Goal: Communication & Community: Answer question/provide support

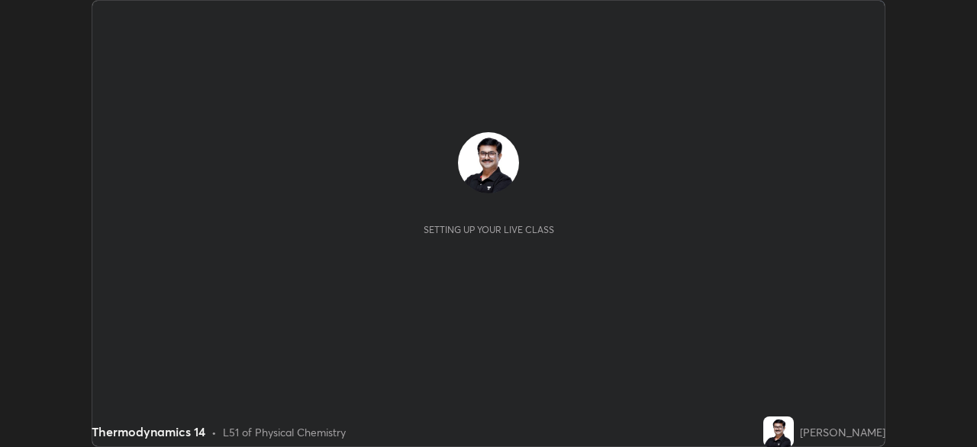
scroll to position [447, 976]
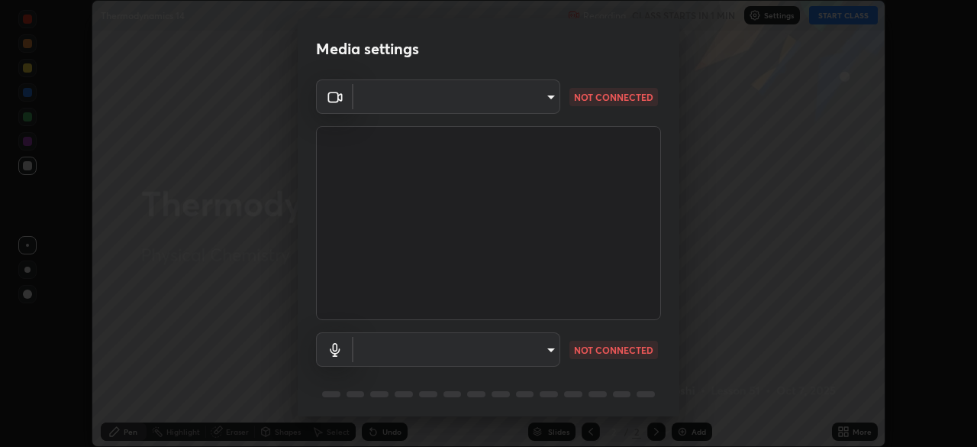
click at [550, 350] on body "Erase all Thermodynamics 14 Recording CLASS STARTS IN 1 MIN Settings START CLAS…" at bounding box center [488, 223] width 977 height 447
type input "67417adfccfa8b42c30ef4407fe4a6c493a28e79373338af571501226f50bce5"
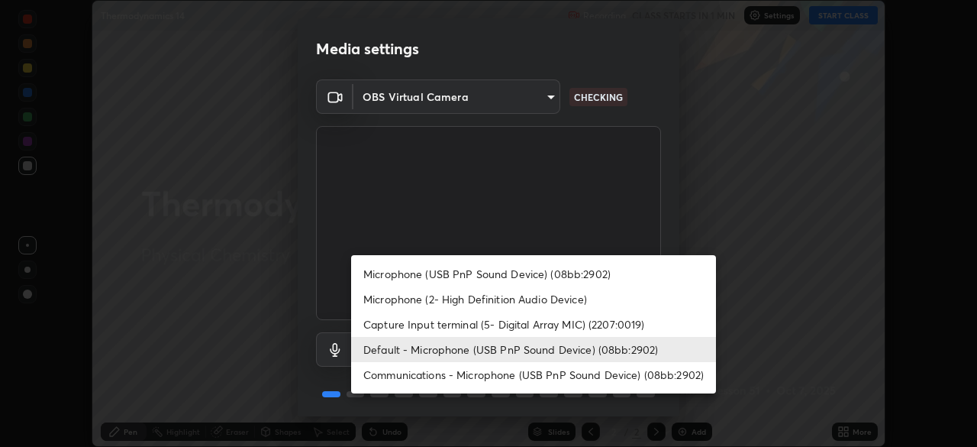
click at [470, 373] on li "Communications - Microphone (USB PnP Sound Device) (08bb:2902)" at bounding box center [533, 374] width 365 height 25
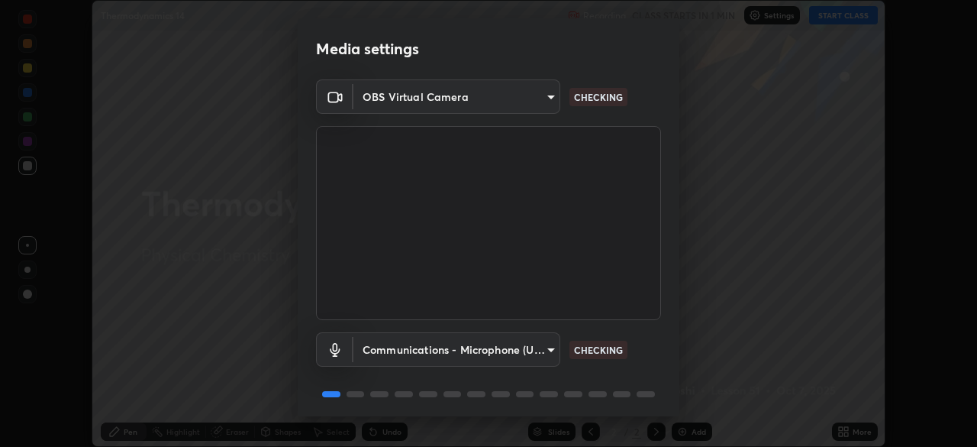
click at [549, 348] on body "Erase all Thermodynamics 14 Recording CLASS STARTS IN 1 MIN Settings START CLAS…" at bounding box center [488, 223] width 977 height 447
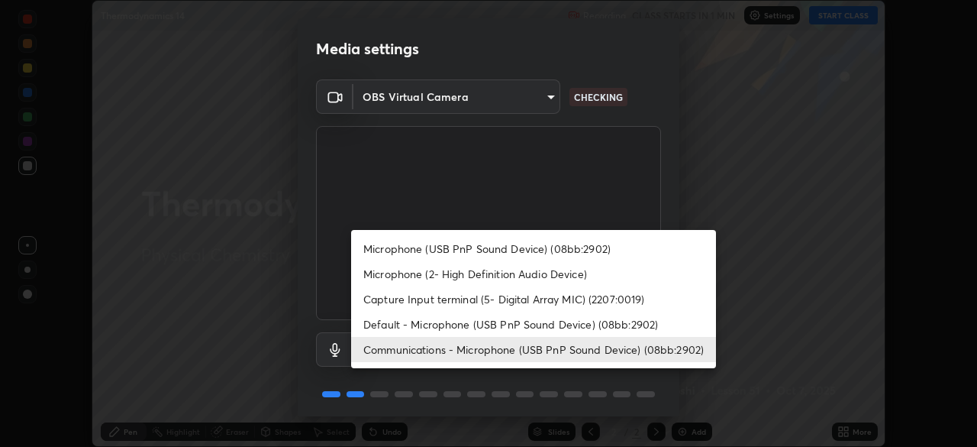
click at [459, 328] on li "Default - Microphone (USB PnP Sound Device) (08bb:2902)" at bounding box center [533, 323] width 365 height 25
type input "default"
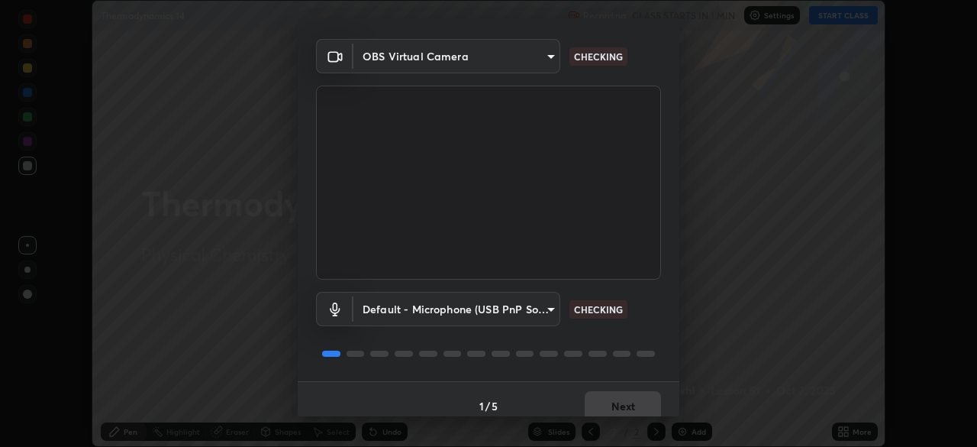
scroll to position [54, 0]
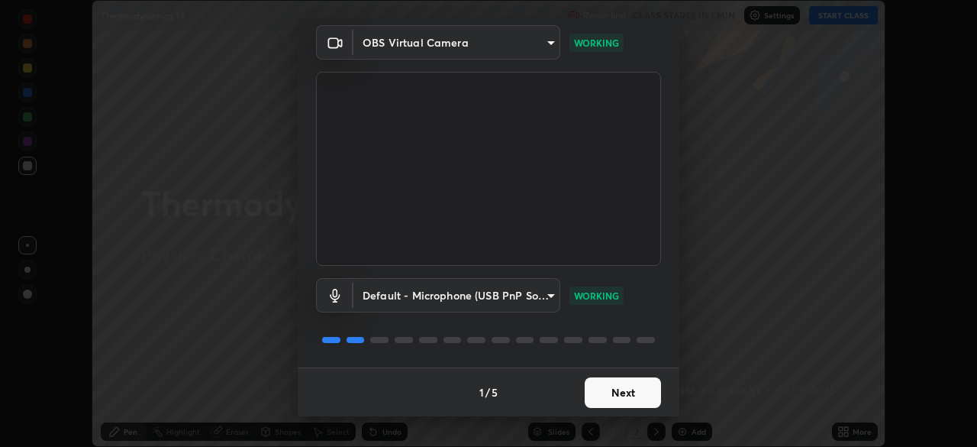
click at [625, 392] on button "Next" at bounding box center [623, 392] width 76 height 31
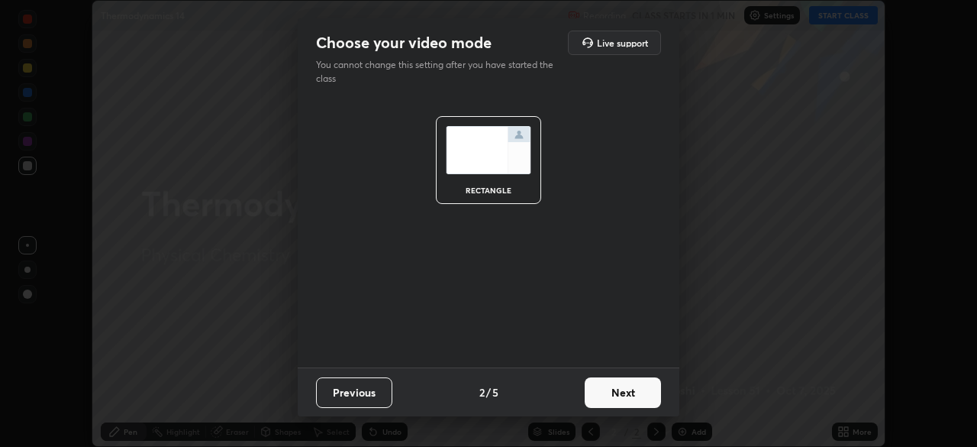
click at [623, 395] on button "Next" at bounding box center [623, 392] width 76 height 31
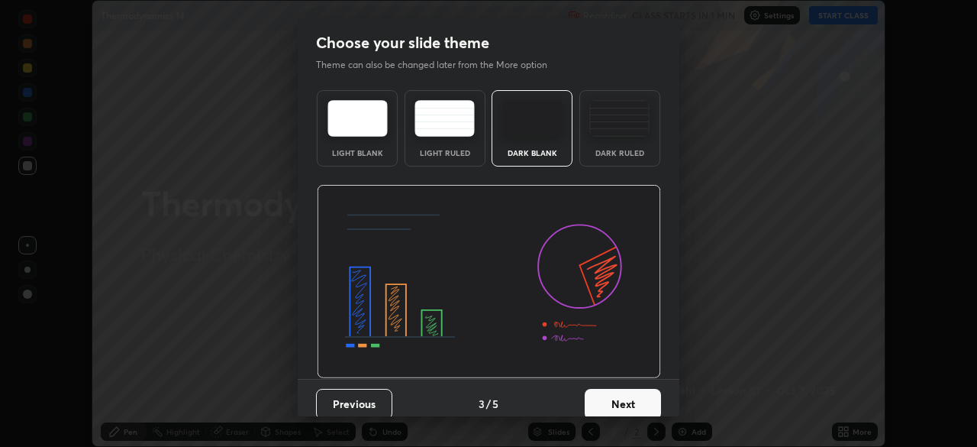
click at [615, 401] on button "Next" at bounding box center [623, 404] width 76 height 31
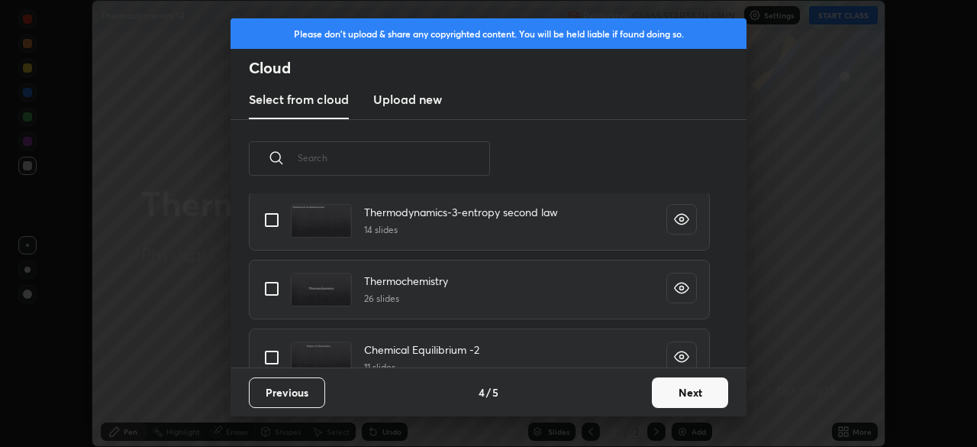
scroll to position [409, 0]
click at [274, 290] on input "grid" at bounding box center [272, 289] width 32 height 32
checkbox input "true"
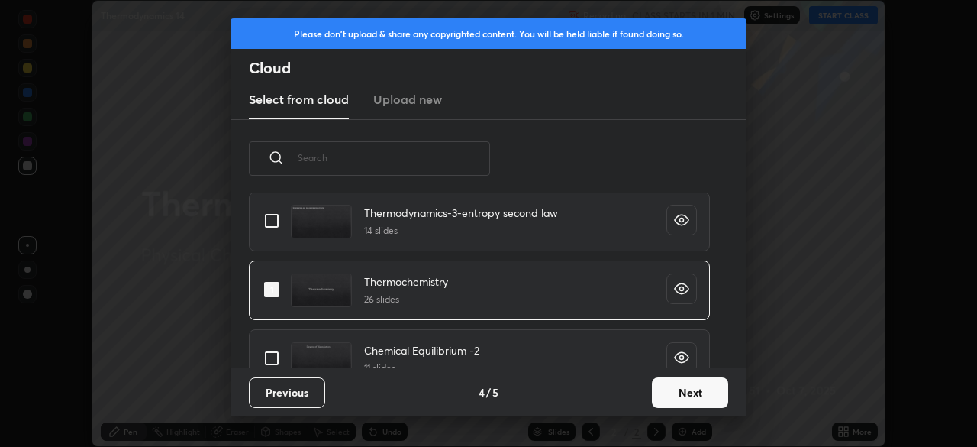
click at [679, 390] on button "Next" at bounding box center [690, 392] width 76 height 31
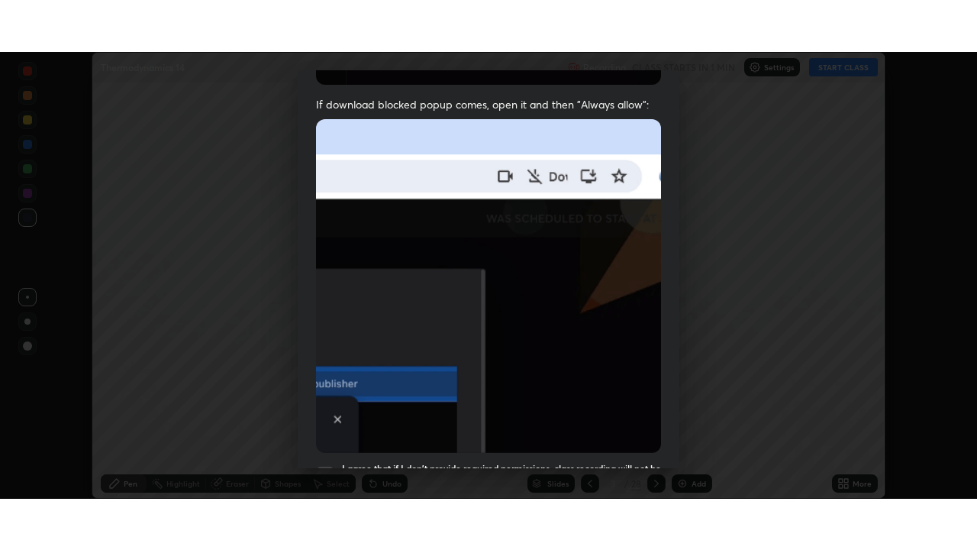
scroll to position [366, 0]
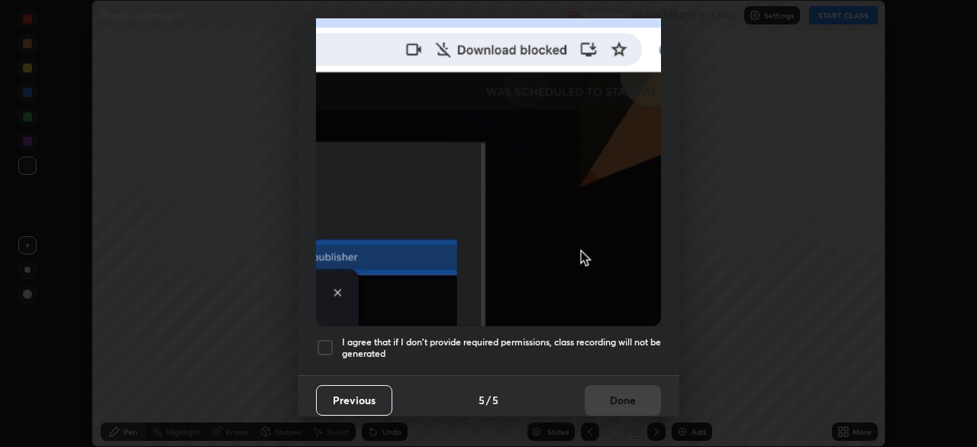
click at [331, 340] on div at bounding box center [325, 347] width 18 height 18
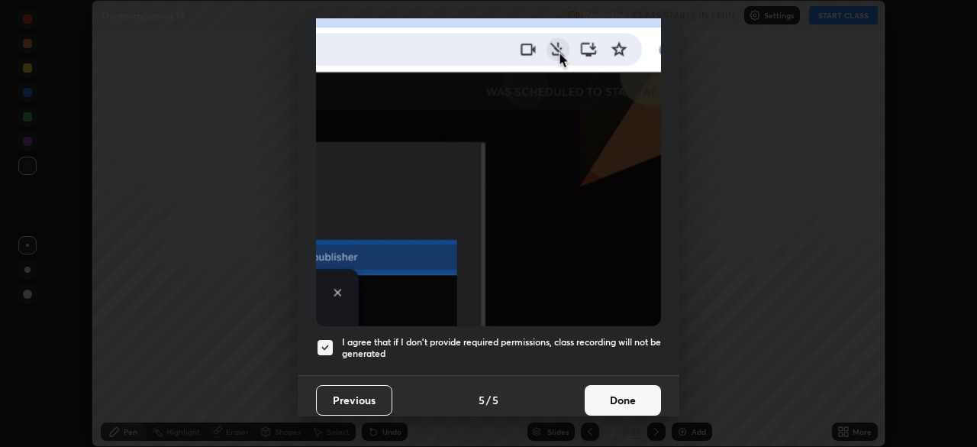
click at [606, 391] on button "Done" at bounding box center [623, 400] width 76 height 31
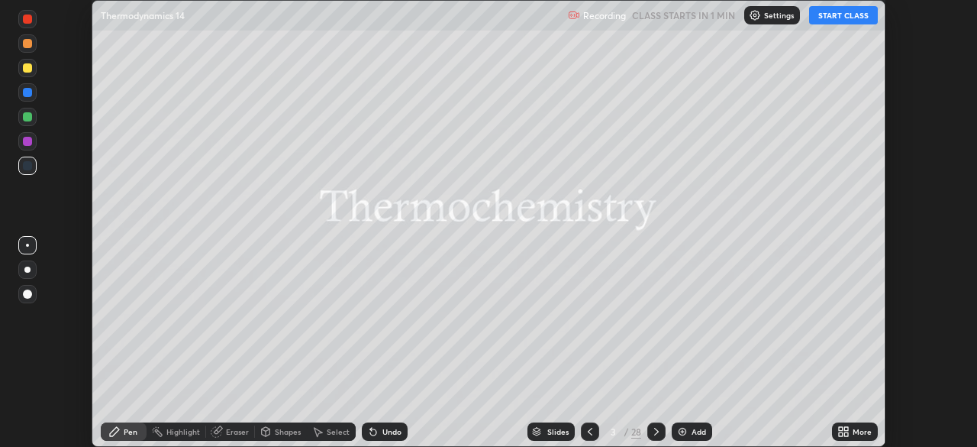
click at [833, 15] on button "START CLASS" at bounding box center [843, 15] width 69 height 18
click at [842, 431] on icon at bounding box center [843, 431] width 12 height 12
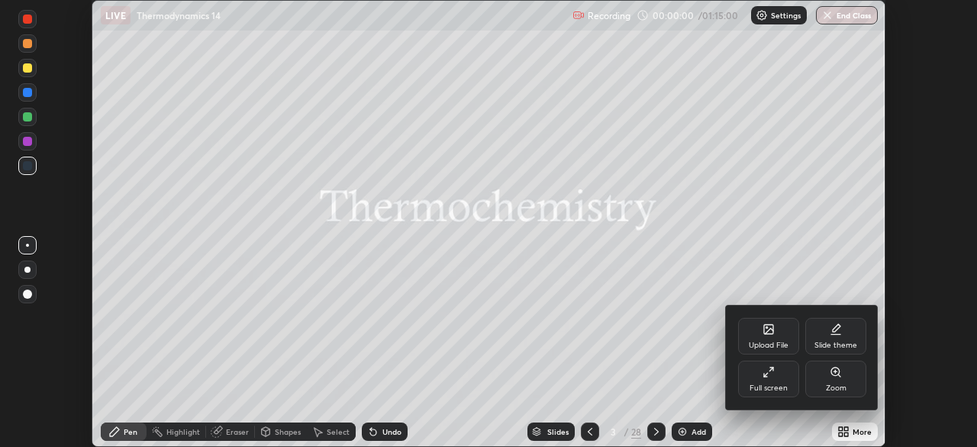
click at [773, 384] on div "Full screen" at bounding box center [769, 388] width 38 height 8
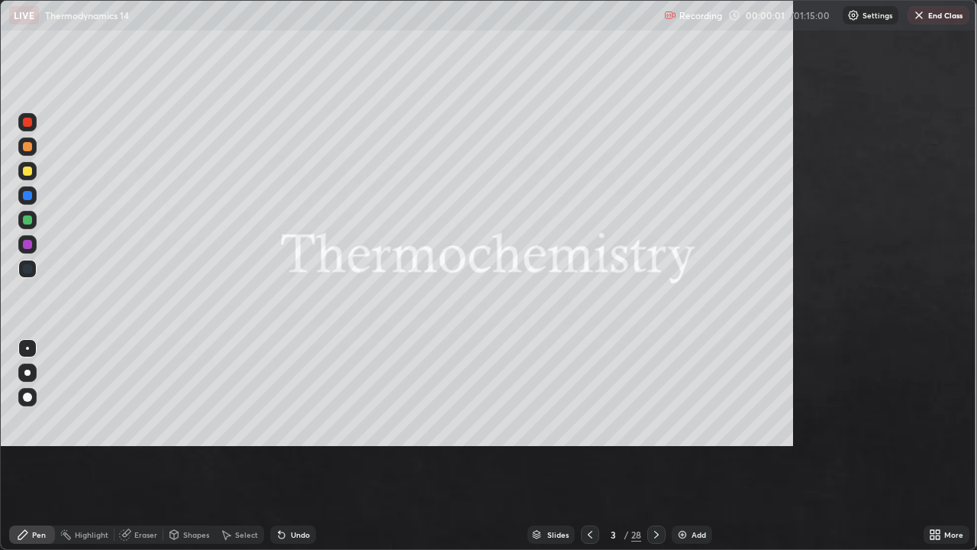
scroll to position [550, 977]
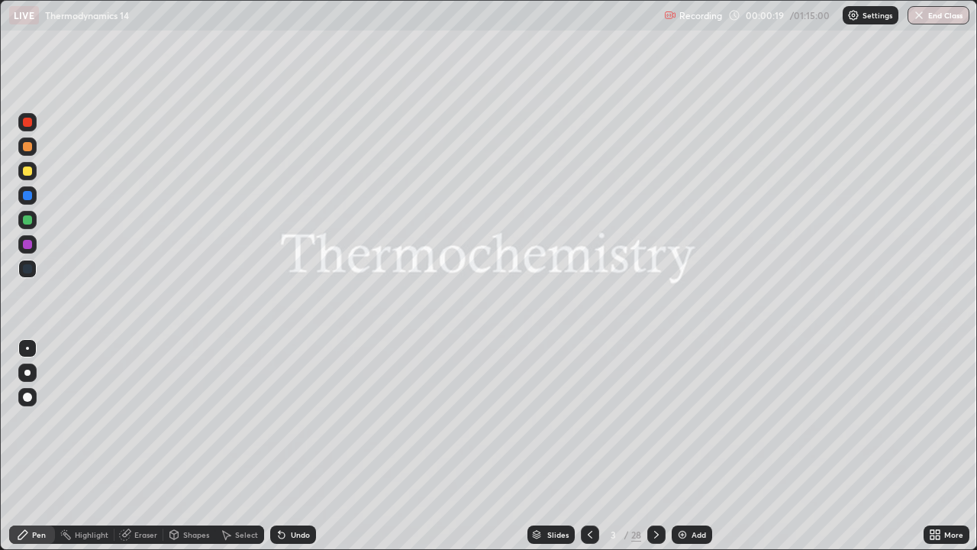
click at [535, 446] on icon at bounding box center [537, 533] width 8 height 4
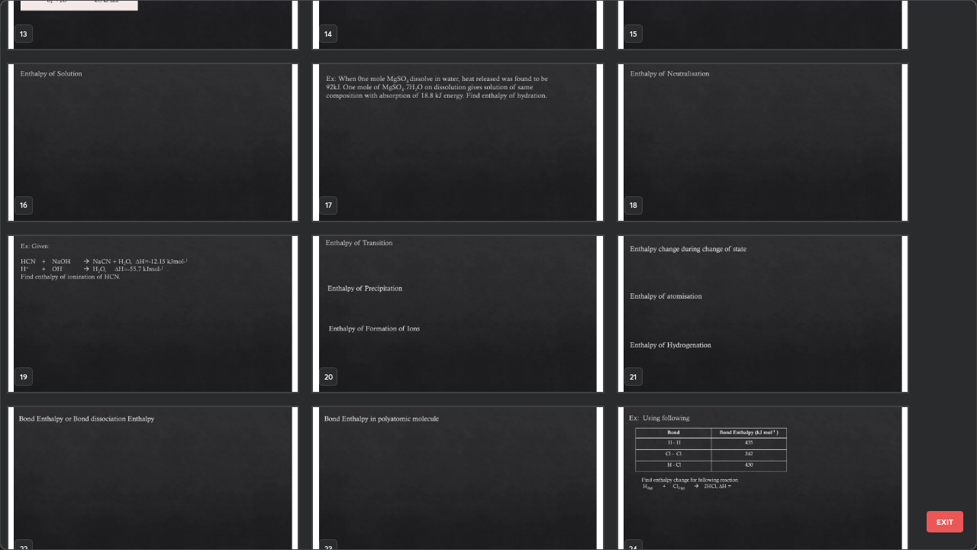
scroll to position [802, 0]
click at [658, 156] on img "grid" at bounding box center [762, 141] width 289 height 157
click at [666, 148] on img "grid" at bounding box center [762, 141] width 289 height 157
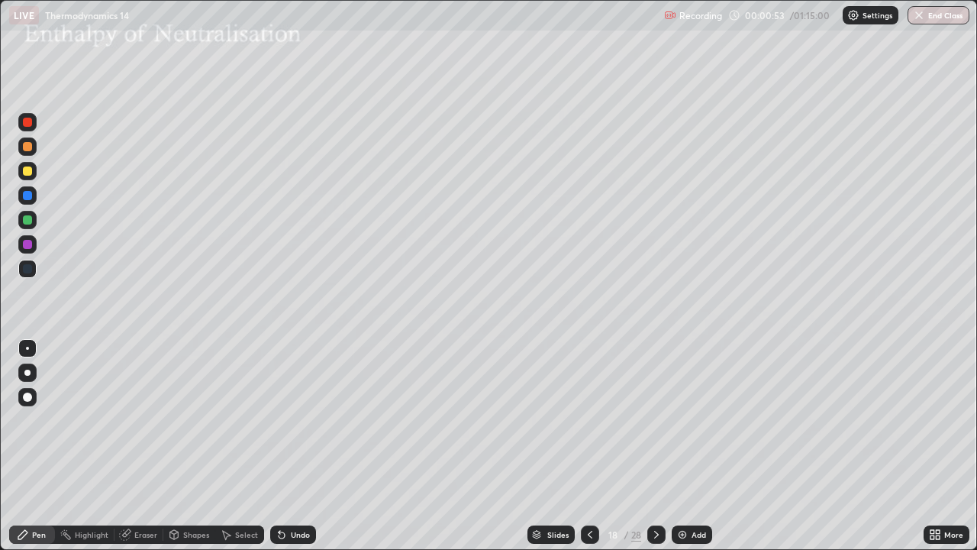
click at [30, 174] on div at bounding box center [27, 170] width 9 height 9
click at [655, 446] on icon at bounding box center [656, 534] width 12 height 12
click at [590, 446] on icon at bounding box center [590, 534] width 12 height 12
click at [235, 446] on div "Select" at bounding box center [246, 535] width 23 height 8
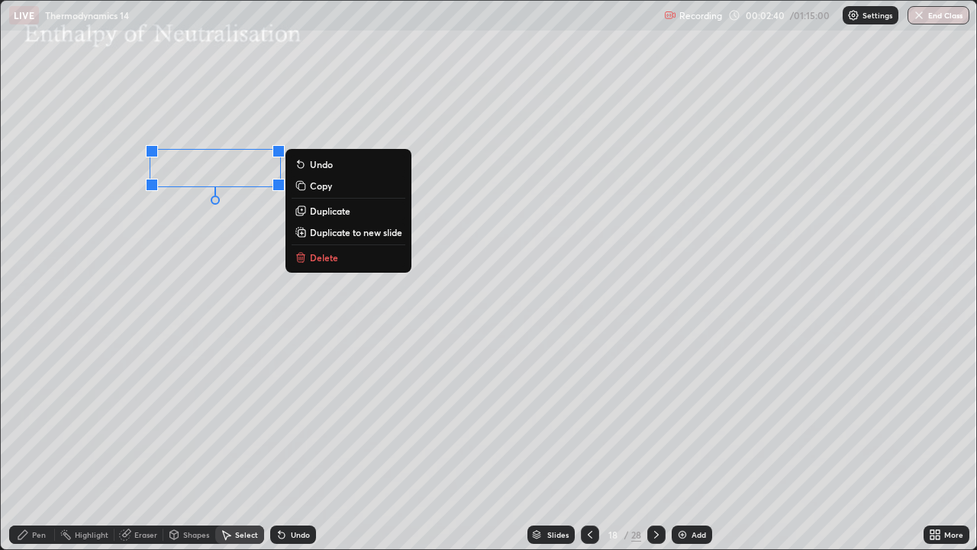
click at [327, 259] on p "Delete" at bounding box center [324, 257] width 28 height 12
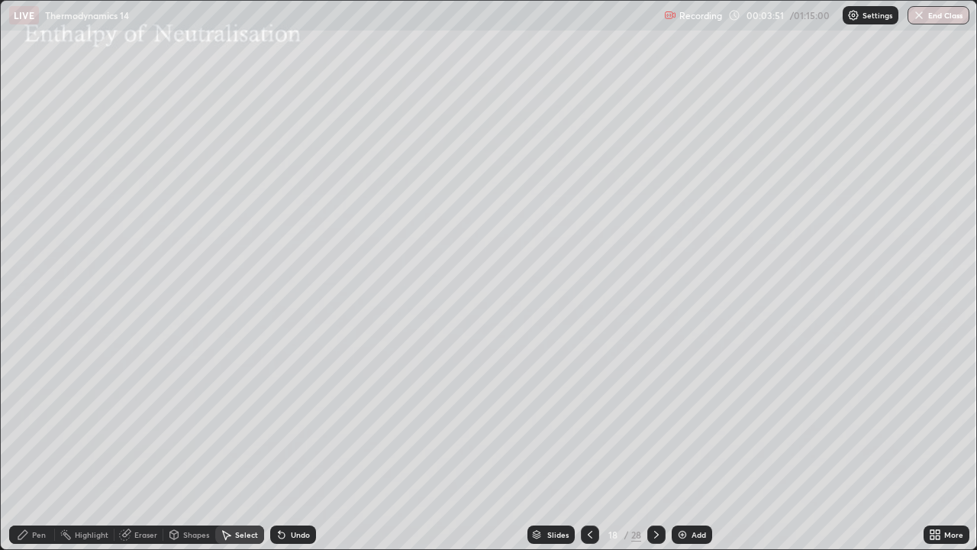
click at [681, 446] on img at bounding box center [682, 534] width 12 height 12
click at [44, 446] on div "Pen" at bounding box center [32, 534] width 46 height 18
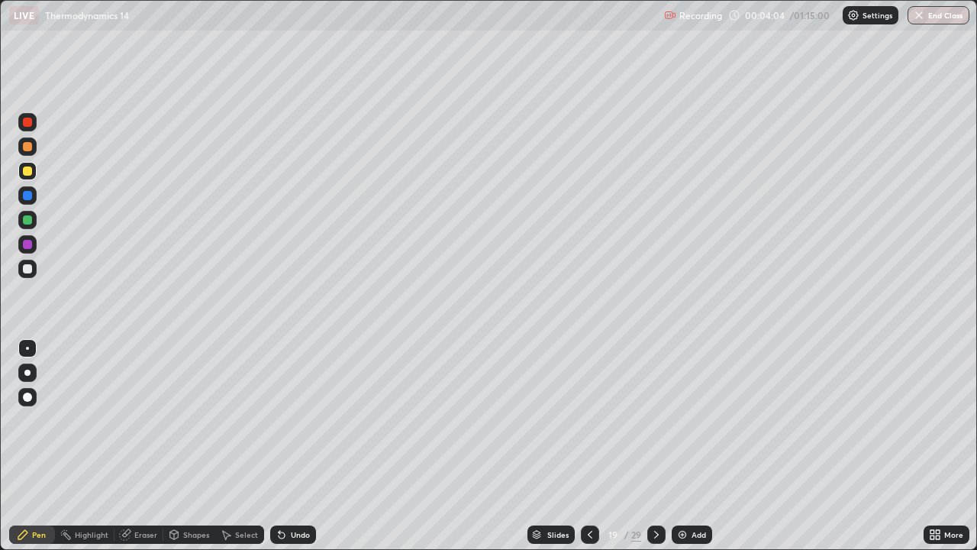
click at [25, 270] on div at bounding box center [27, 268] width 9 height 9
click at [279, 446] on icon at bounding box center [282, 535] width 6 height 6
click at [286, 446] on div "Undo" at bounding box center [293, 534] width 46 height 18
click at [281, 446] on icon at bounding box center [282, 534] width 12 height 12
click at [282, 446] on div "Undo" at bounding box center [293, 534] width 46 height 18
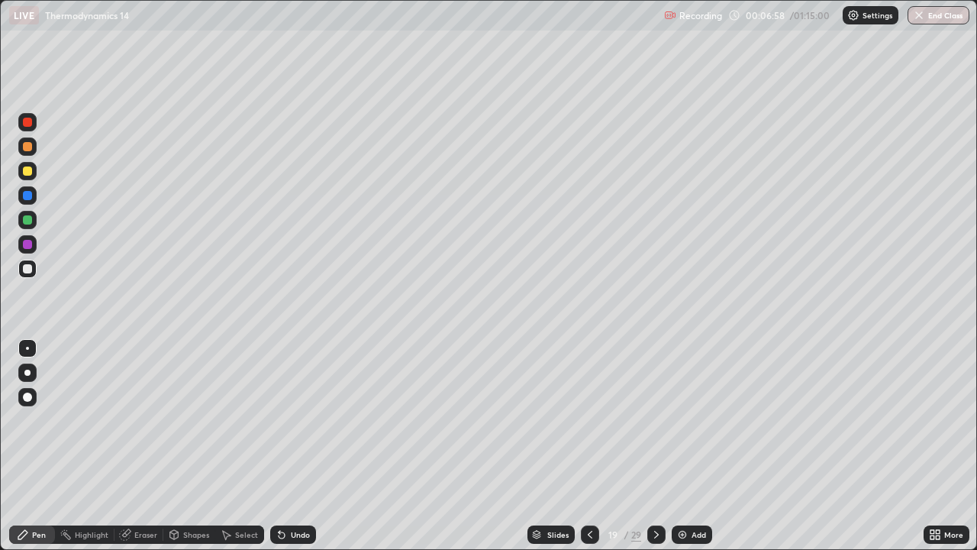
click at [656, 446] on icon at bounding box center [656, 535] width 5 height 8
click at [253, 446] on div "Select" at bounding box center [239, 534] width 49 height 18
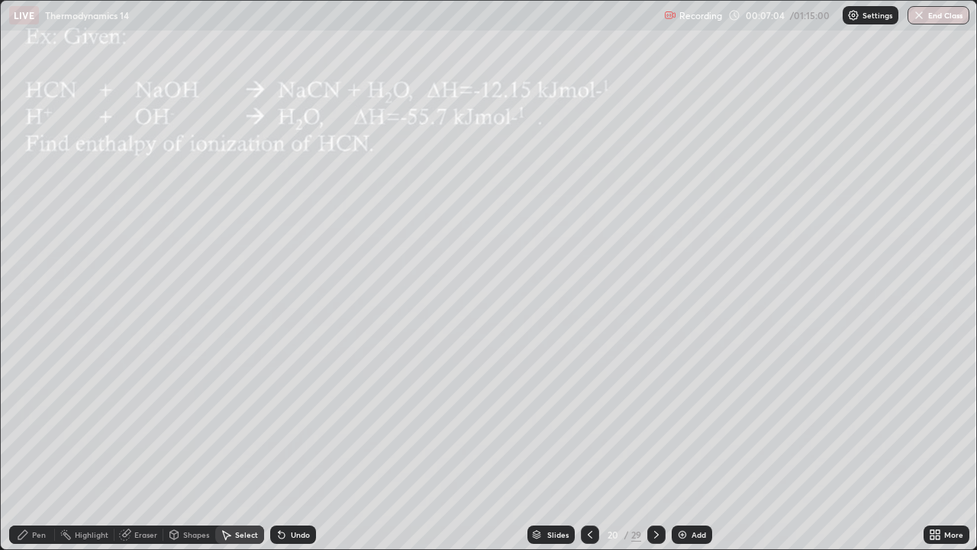
click at [588, 446] on icon at bounding box center [590, 535] width 5 height 8
click at [655, 446] on icon at bounding box center [656, 534] width 12 height 12
click at [50, 446] on div "Pen" at bounding box center [32, 534] width 46 height 18
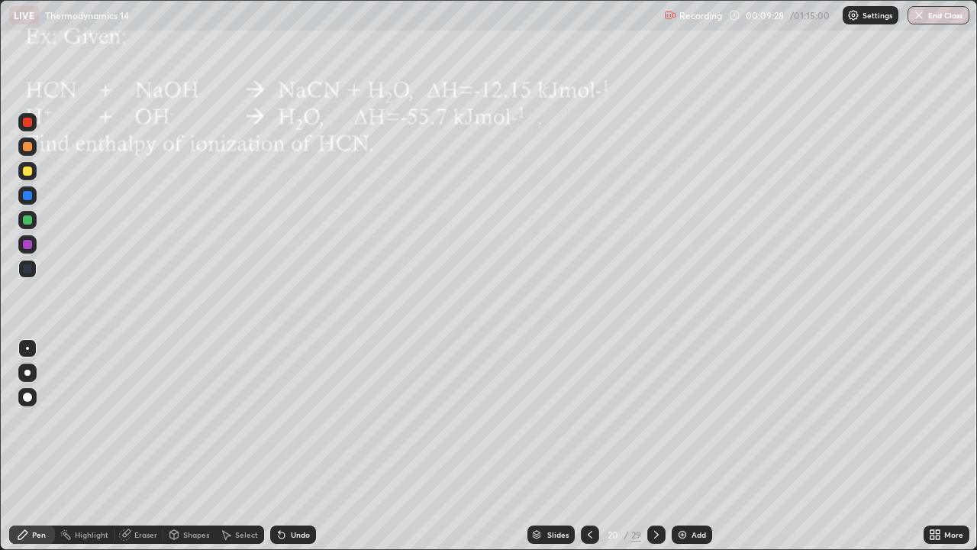
click at [29, 171] on div at bounding box center [27, 170] width 9 height 9
click at [655, 446] on icon at bounding box center [656, 534] width 12 height 12
click at [31, 173] on div at bounding box center [27, 170] width 9 height 9
click at [285, 446] on icon at bounding box center [282, 534] width 12 height 12
click at [281, 446] on icon at bounding box center [282, 535] width 6 height 6
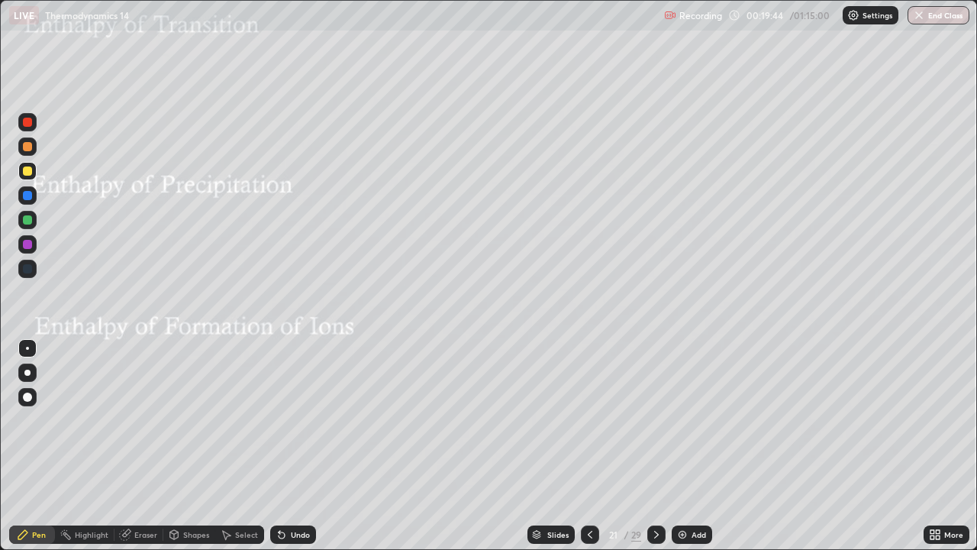
click at [279, 446] on icon at bounding box center [282, 535] width 6 height 6
click at [279, 446] on icon at bounding box center [280, 532] width 2 height 2
click at [655, 446] on icon at bounding box center [656, 534] width 12 height 12
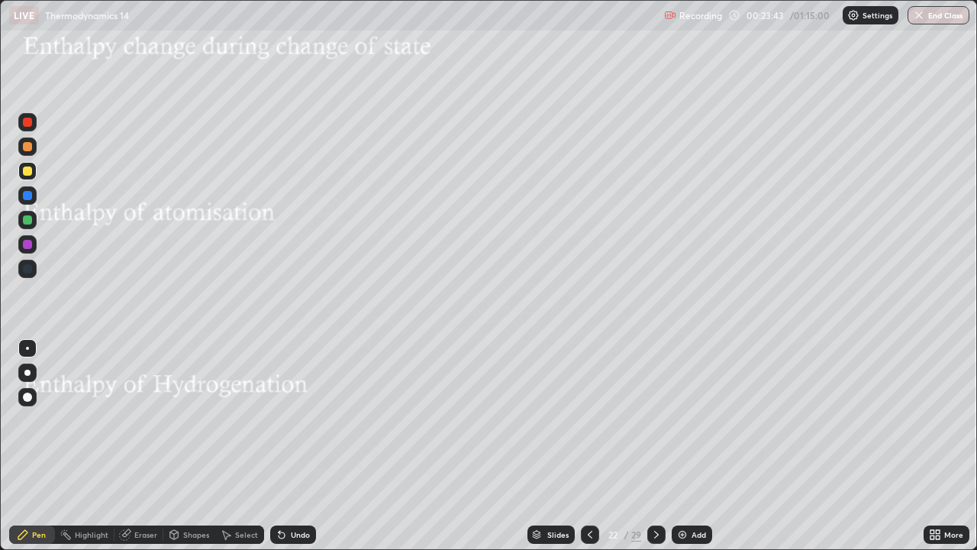
click at [241, 446] on div "Select" at bounding box center [246, 535] width 23 height 8
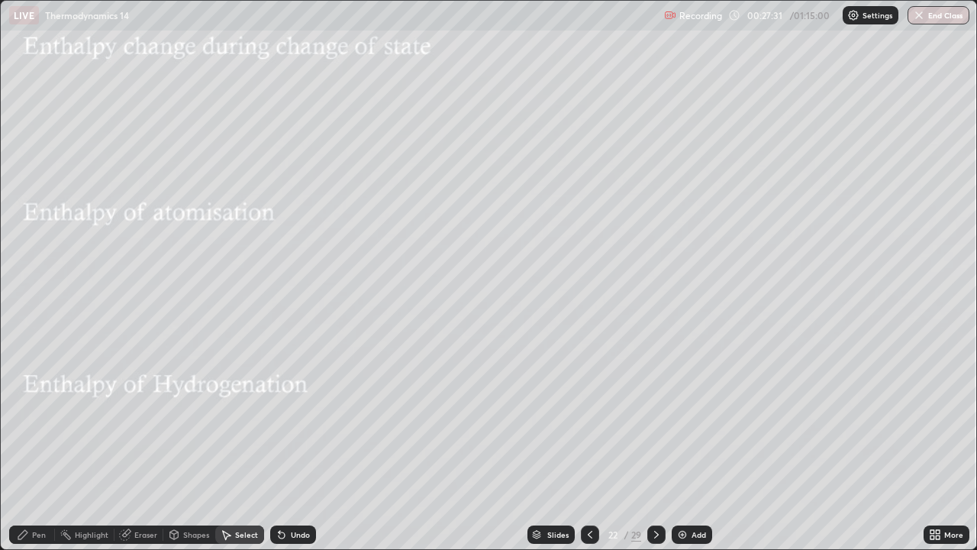
click at [40, 446] on div "Pen" at bounding box center [39, 535] width 14 height 8
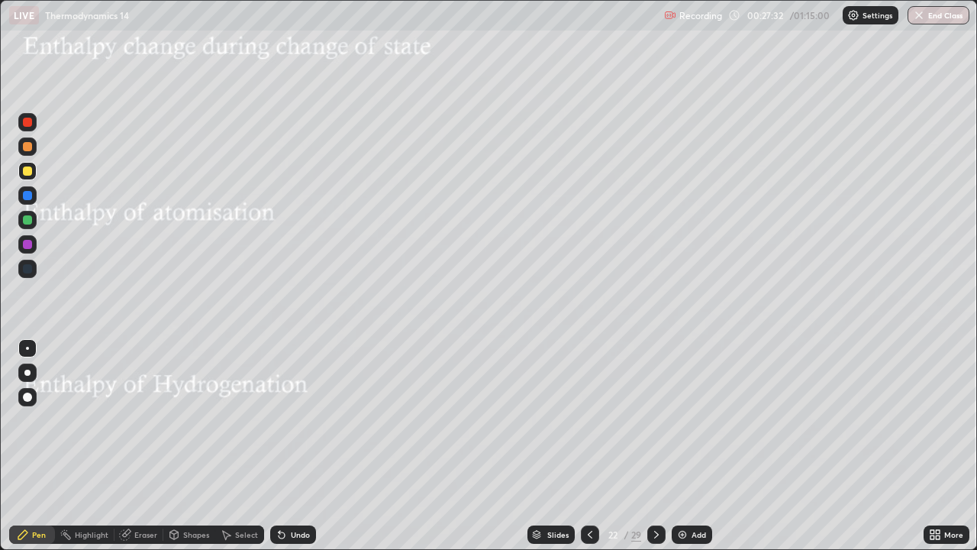
click at [27, 220] on div at bounding box center [27, 219] width 9 height 9
click at [248, 446] on div "Select" at bounding box center [246, 535] width 23 height 8
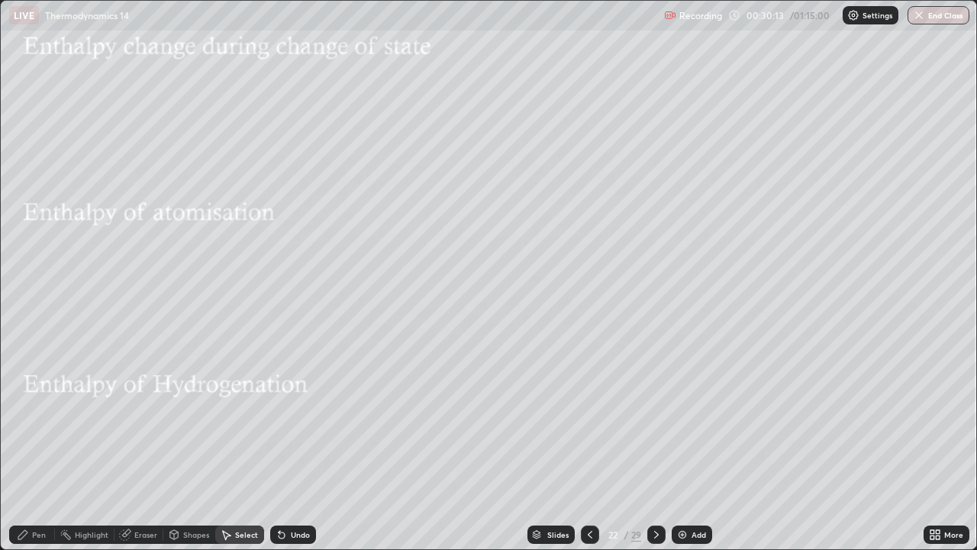
click at [46, 446] on div "Pen" at bounding box center [32, 534] width 46 height 18
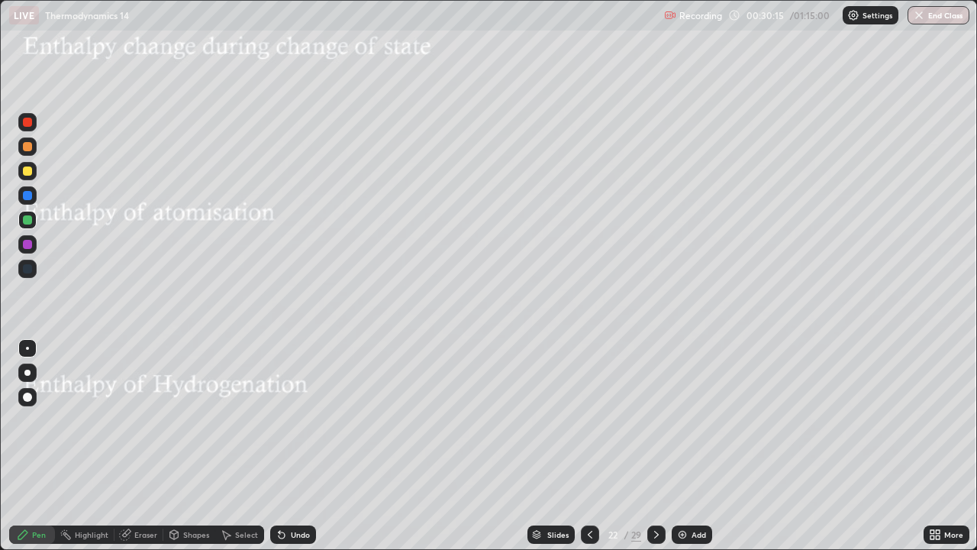
click at [26, 149] on div at bounding box center [27, 146] width 9 height 9
click at [24, 218] on div at bounding box center [27, 219] width 9 height 9
click at [27, 123] on div at bounding box center [27, 122] width 9 height 9
click at [656, 446] on icon at bounding box center [656, 534] width 12 height 12
click at [27, 172] on div at bounding box center [27, 170] width 9 height 9
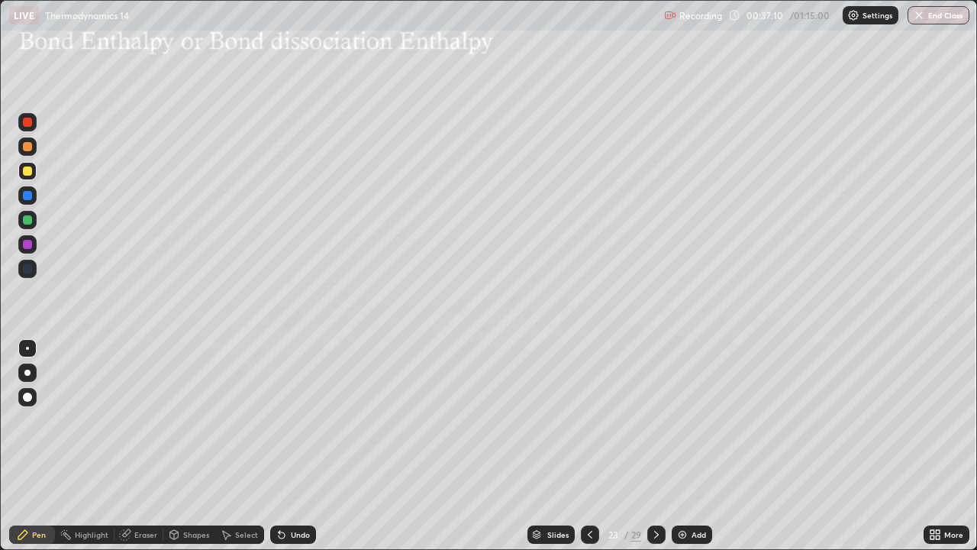
click at [684, 446] on img at bounding box center [682, 534] width 12 height 12
click at [27, 266] on div at bounding box center [27, 268] width 9 height 9
click at [287, 446] on div "Undo" at bounding box center [293, 534] width 46 height 18
click at [26, 169] on div at bounding box center [27, 170] width 9 height 9
click at [279, 446] on icon at bounding box center [282, 534] width 12 height 12
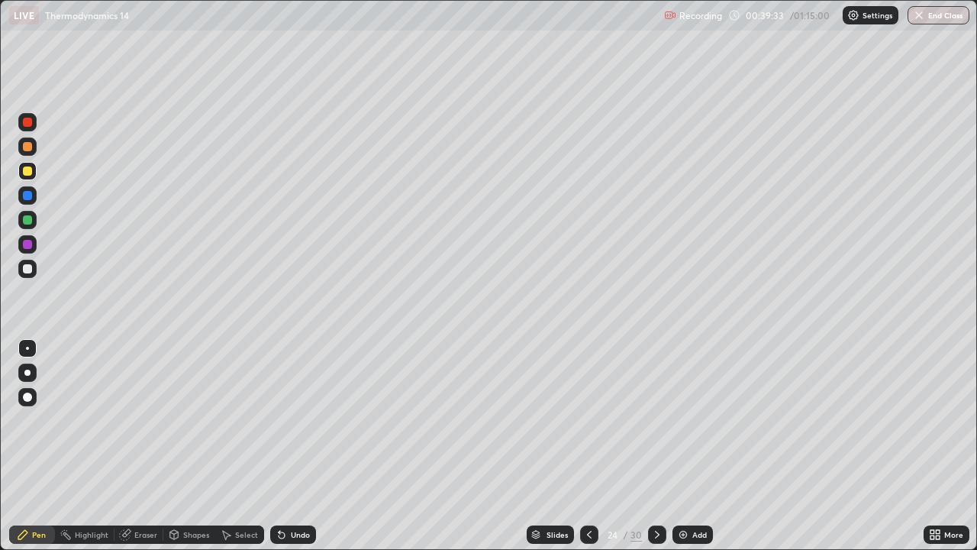
click at [279, 446] on icon at bounding box center [282, 535] width 6 height 6
click at [559, 446] on div "Slides" at bounding box center [557, 535] width 21 height 8
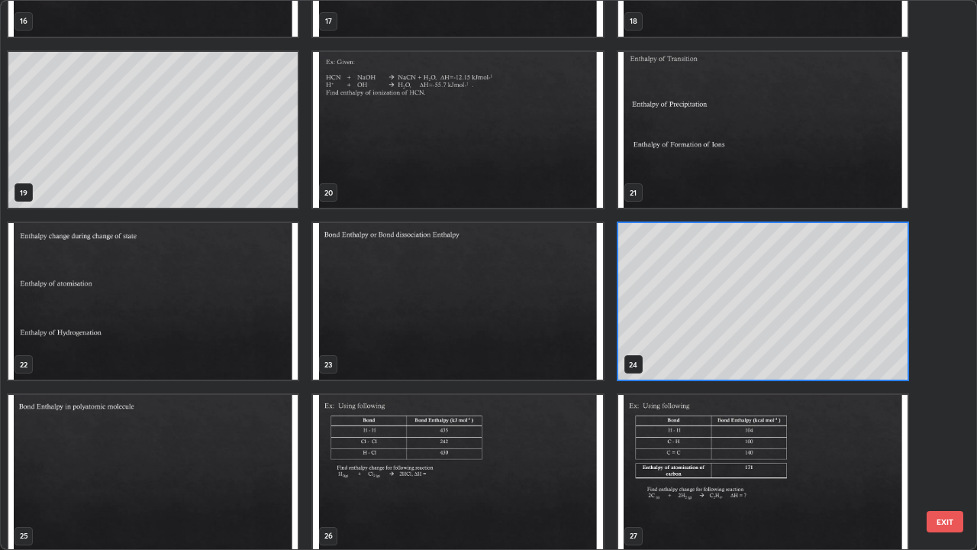
scroll to position [1008, 0]
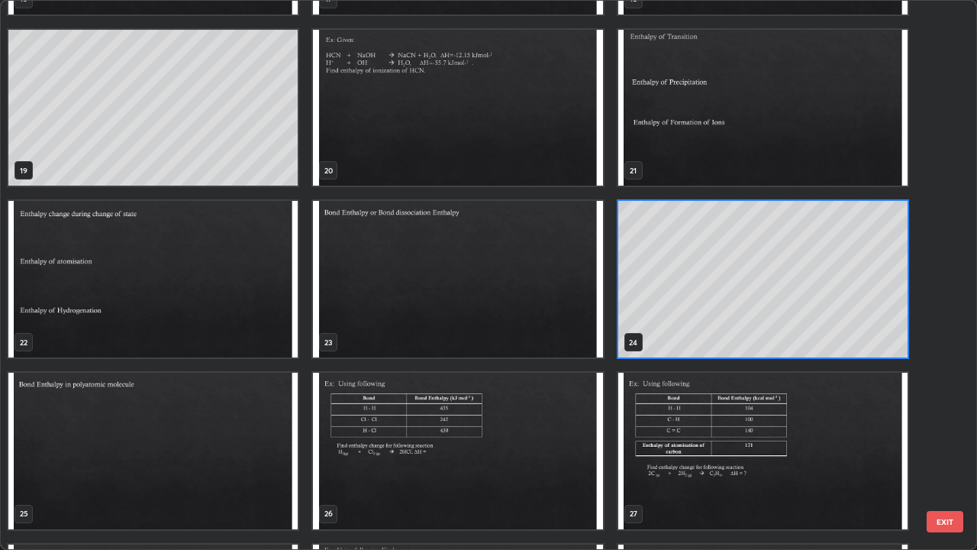
click at [555, 427] on img "grid" at bounding box center [457, 451] width 289 height 157
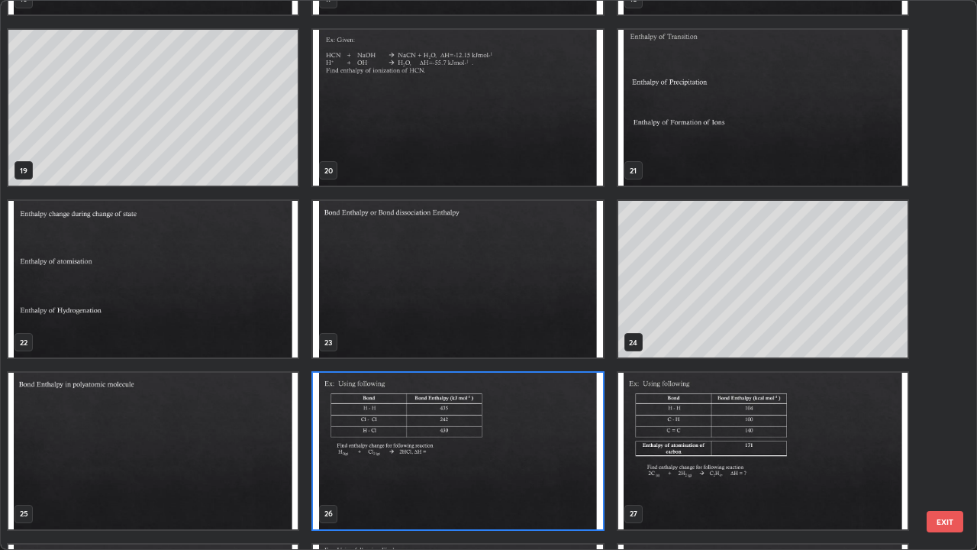
click at [547, 424] on img "grid" at bounding box center [457, 451] width 289 height 157
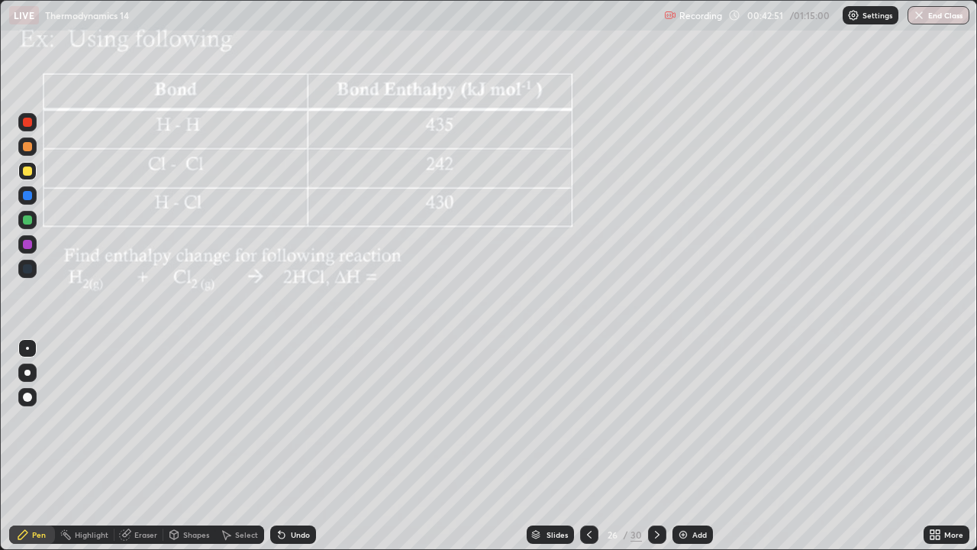
click at [31, 172] on div at bounding box center [27, 170] width 9 height 9
click at [238, 446] on div "Select" at bounding box center [246, 535] width 23 height 8
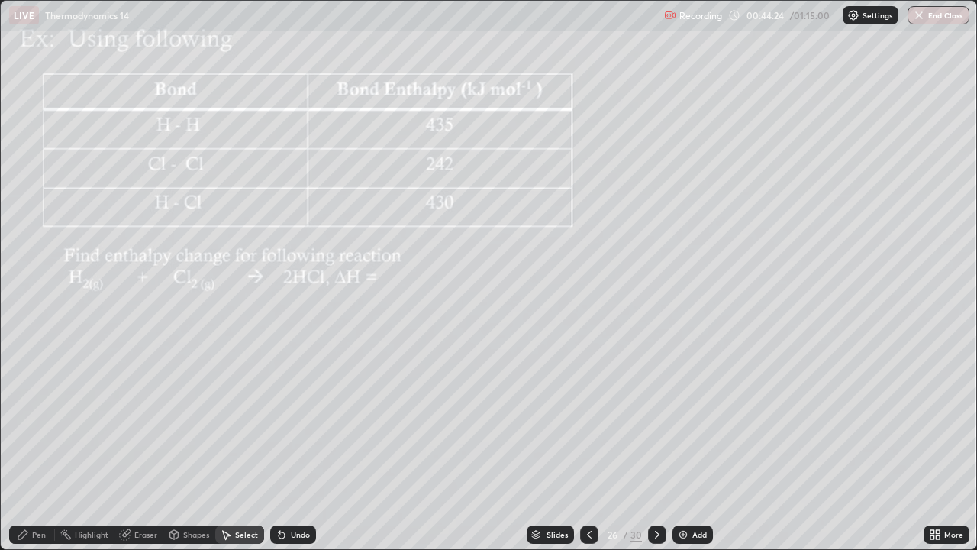
click at [45, 446] on div "Pen" at bounding box center [32, 534] width 46 height 18
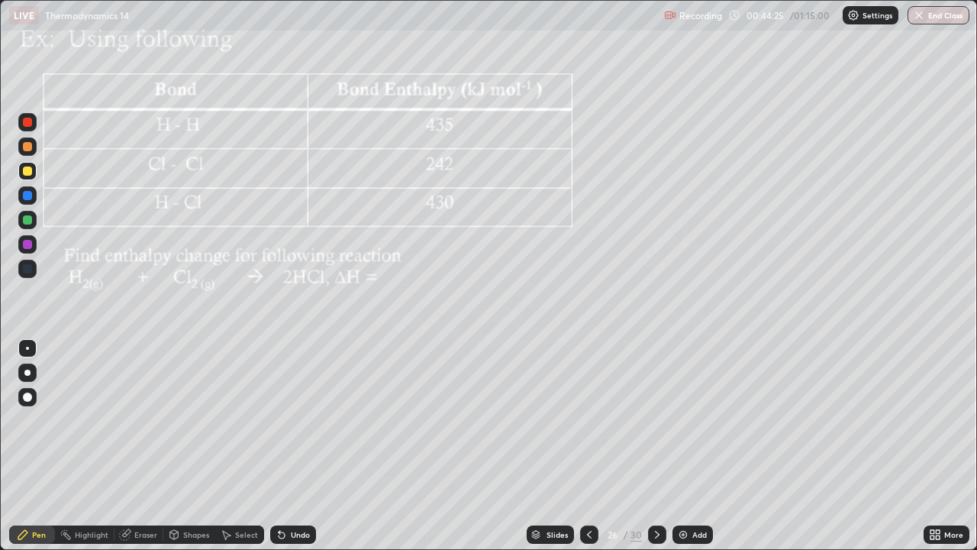
click at [25, 174] on div at bounding box center [27, 170] width 9 height 9
click at [684, 446] on img at bounding box center [683, 534] width 12 height 12
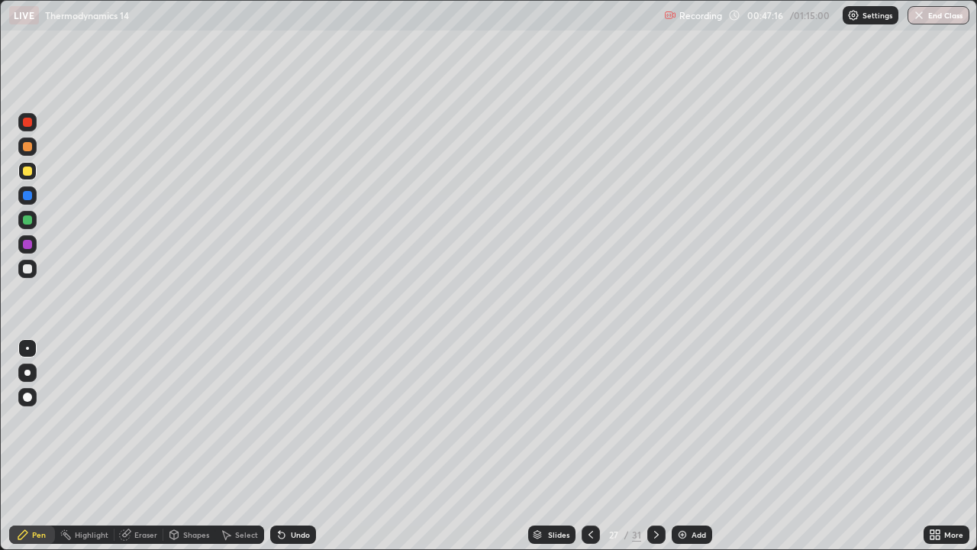
click at [31, 269] on div at bounding box center [27, 268] width 9 height 9
click at [27, 170] on div at bounding box center [27, 170] width 9 height 9
click at [26, 171] on div at bounding box center [27, 170] width 9 height 9
click at [31, 150] on div at bounding box center [27, 146] width 9 height 9
click at [31, 262] on div at bounding box center [27, 269] width 18 height 18
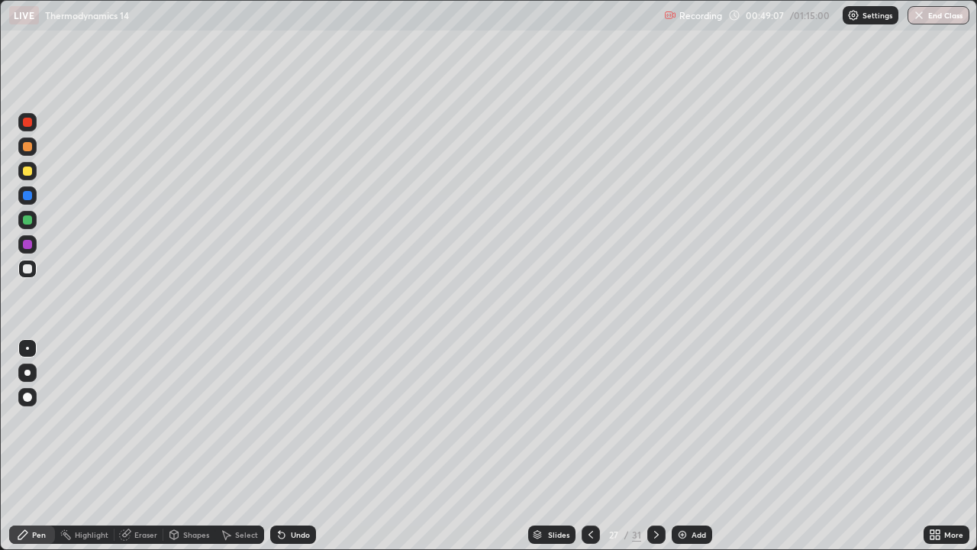
click at [31, 148] on div at bounding box center [27, 146] width 9 height 9
click at [660, 446] on icon at bounding box center [656, 534] width 12 height 12
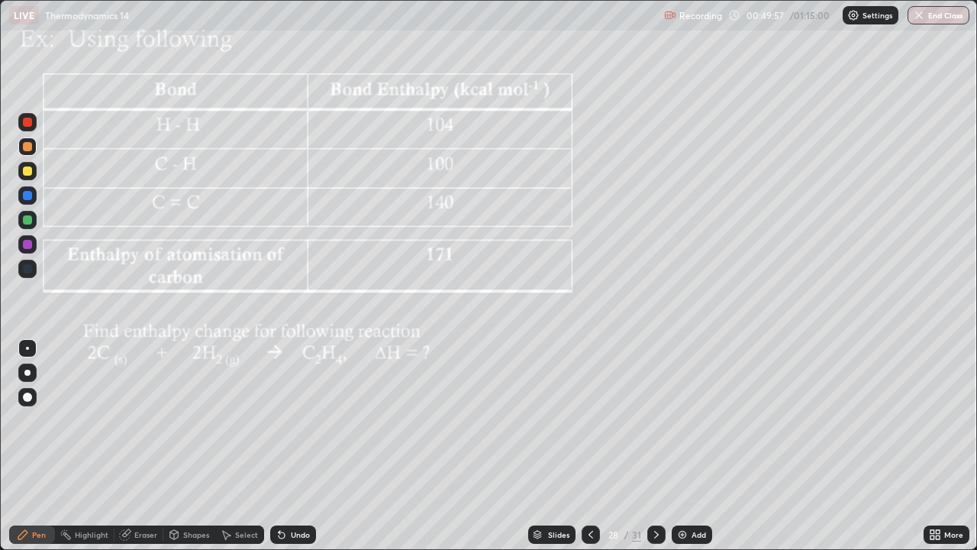
click at [30, 173] on div at bounding box center [27, 170] width 9 height 9
click at [291, 446] on div "Undo" at bounding box center [300, 535] width 19 height 8
click at [303, 446] on div "Undo" at bounding box center [293, 534] width 46 height 18
click at [307, 446] on div "Undo" at bounding box center [300, 535] width 19 height 8
click at [302, 446] on div "Undo" at bounding box center [300, 535] width 19 height 8
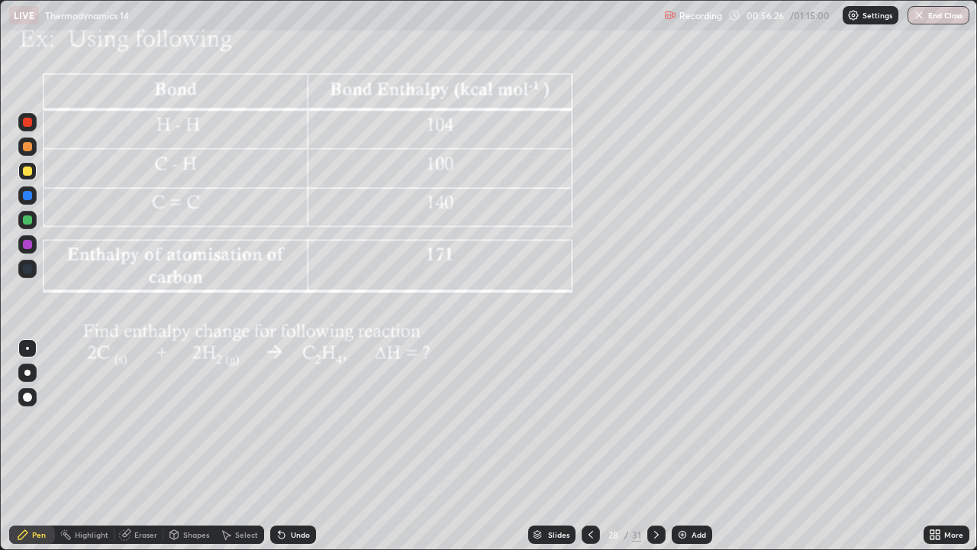
click at [302, 446] on div "Undo" at bounding box center [300, 535] width 19 height 8
click at [29, 223] on div at bounding box center [27, 219] width 9 height 9
click at [28, 221] on div at bounding box center [27, 219] width 9 height 9
click at [26, 173] on div at bounding box center [27, 170] width 9 height 9
click at [560, 446] on div "Slides" at bounding box center [558, 535] width 21 height 8
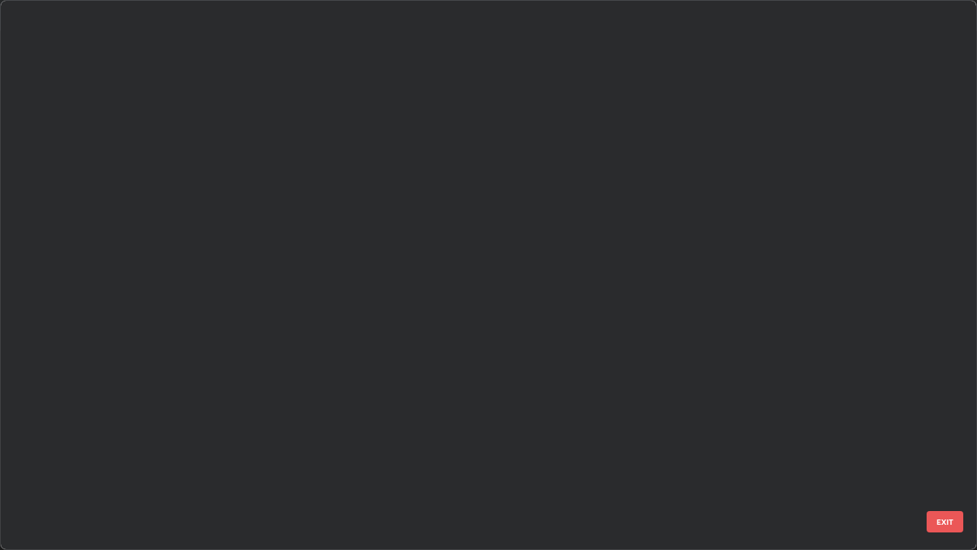
scroll to position [544, 968]
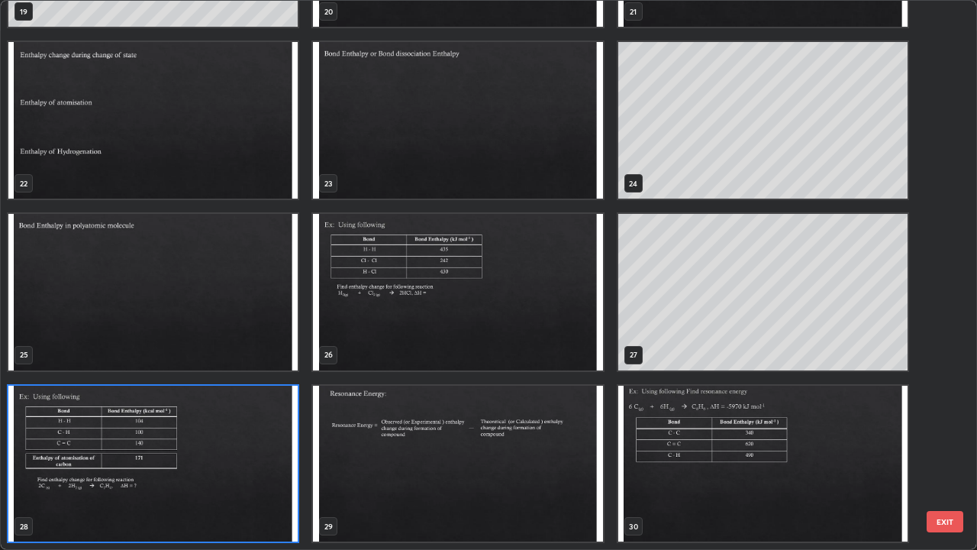
click at [254, 282] on img "grid" at bounding box center [152, 292] width 289 height 157
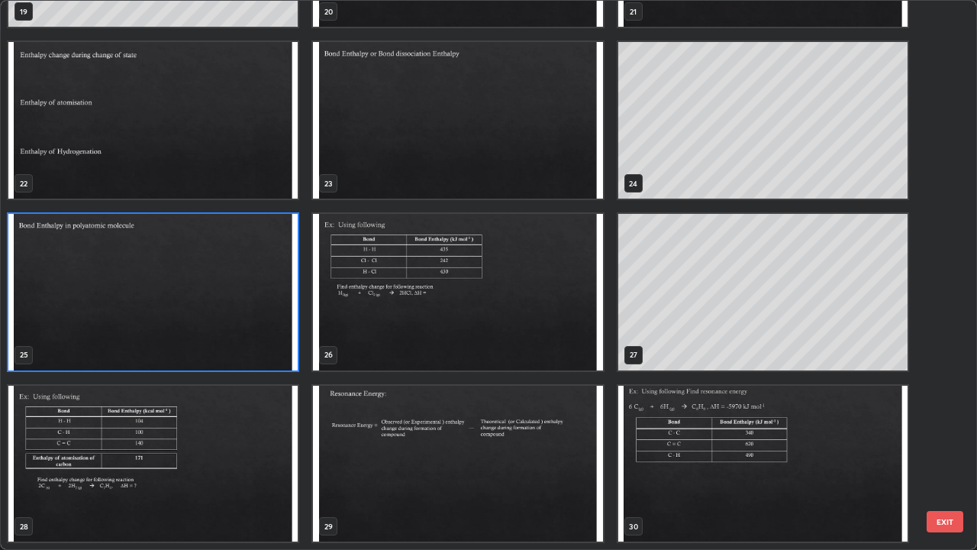
click at [243, 279] on img "grid" at bounding box center [152, 292] width 289 height 157
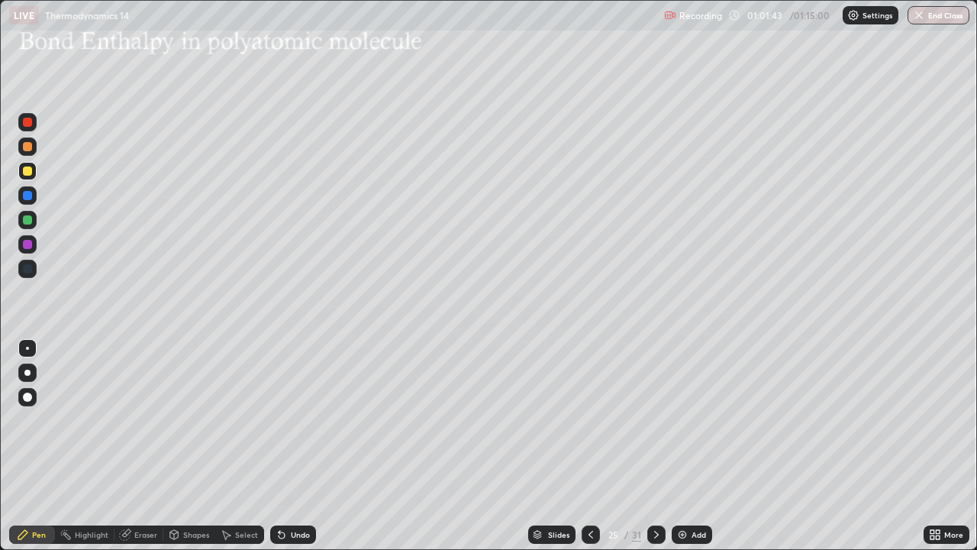
click at [34, 173] on div at bounding box center [27, 171] width 18 height 18
click at [560, 446] on div "Slides" at bounding box center [558, 535] width 21 height 8
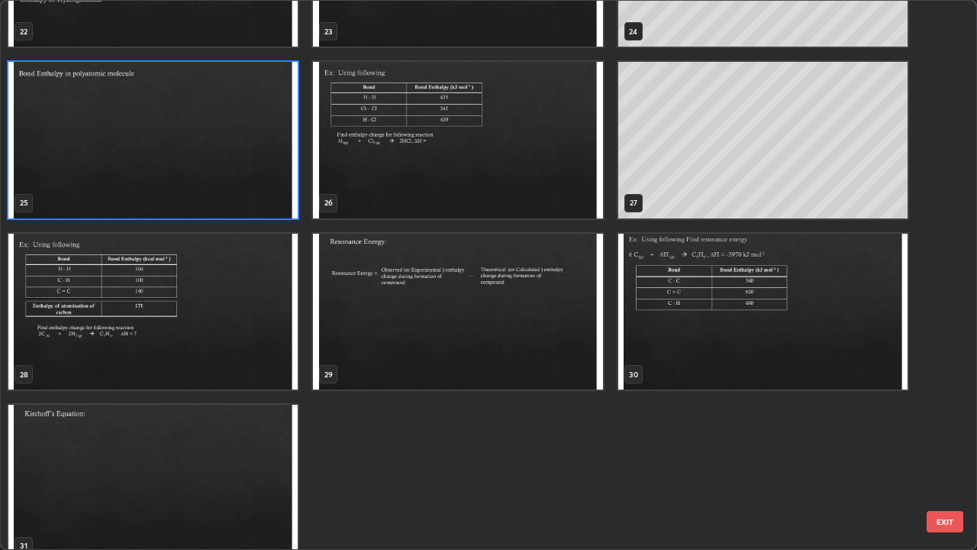
scroll to position [1338, 0]
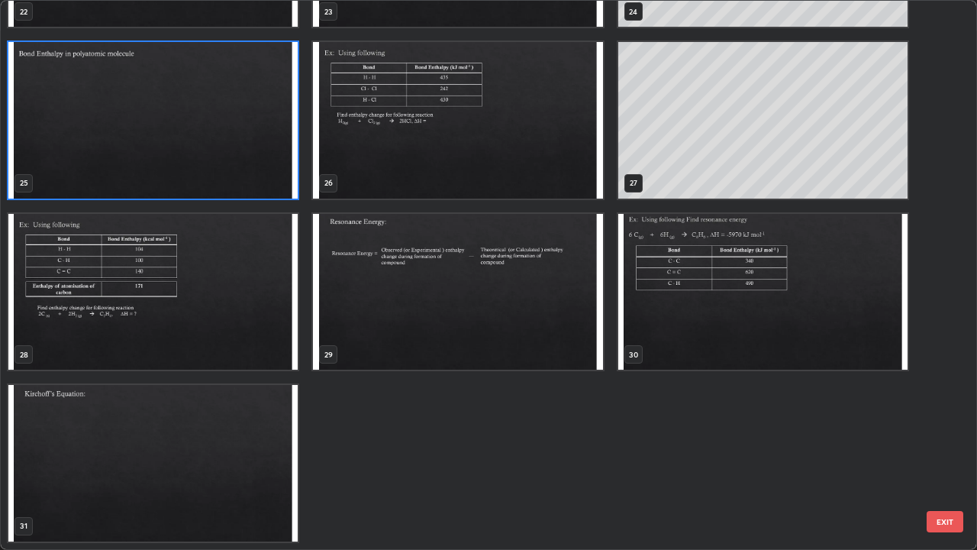
click at [688, 308] on img "grid" at bounding box center [762, 292] width 289 height 157
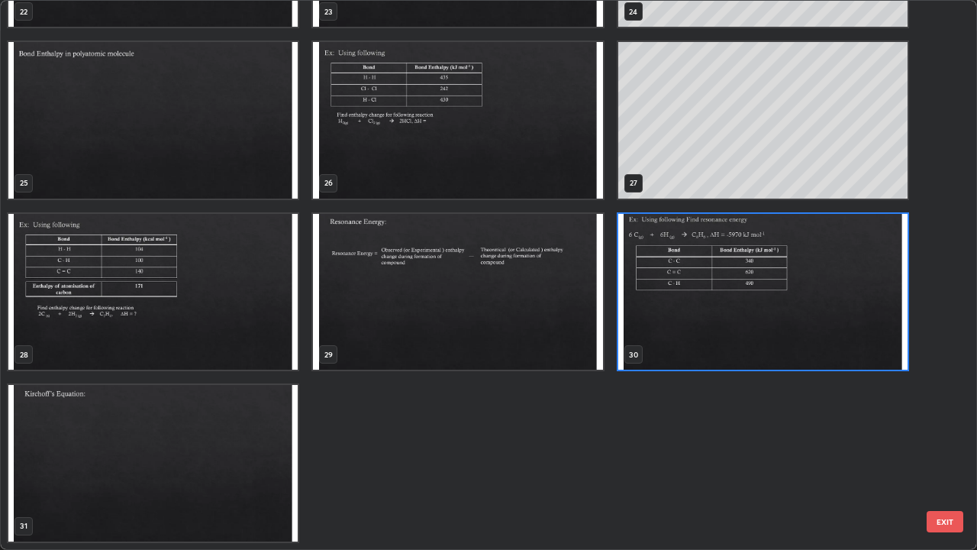
click at [559, 302] on img "grid" at bounding box center [457, 292] width 289 height 157
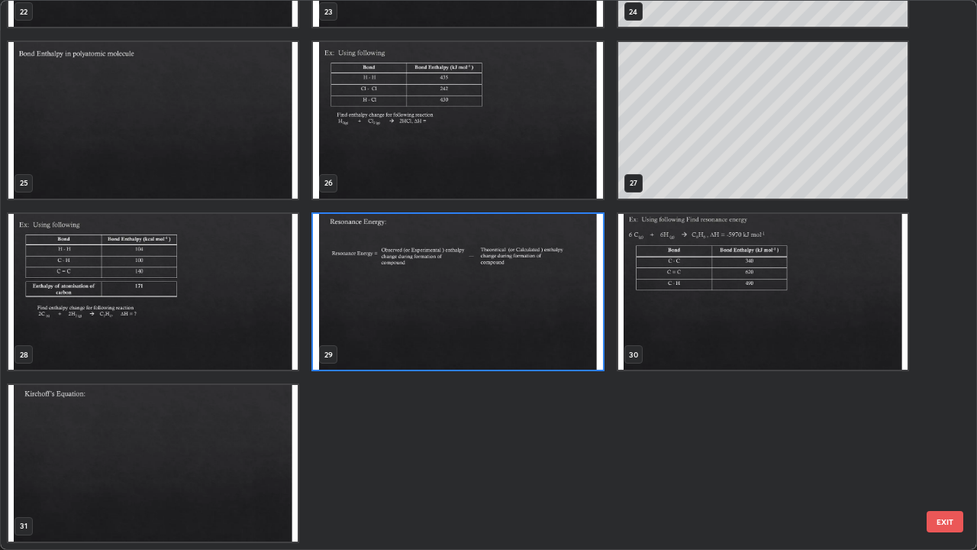
click at [550, 302] on img "grid" at bounding box center [457, 292] width 289 height 157
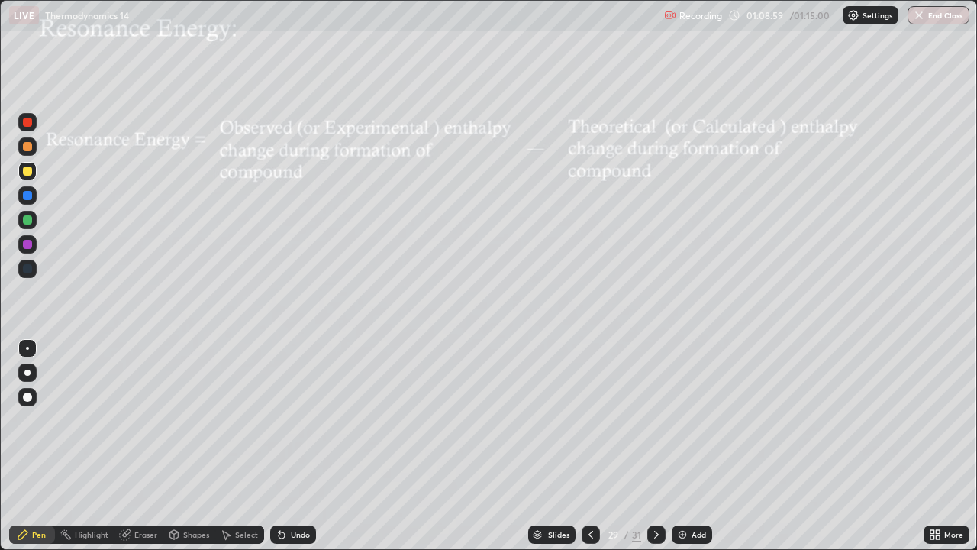
click at [657, 446] on icon at bounding box center [656, 534] width 12 height 12
click at [200, 446] on div "Shapes" at bounding box center [196, 535] width 26 height 8
click at [250, 446] on div "Select" at bounding box center [246, 535] width 23 height 8
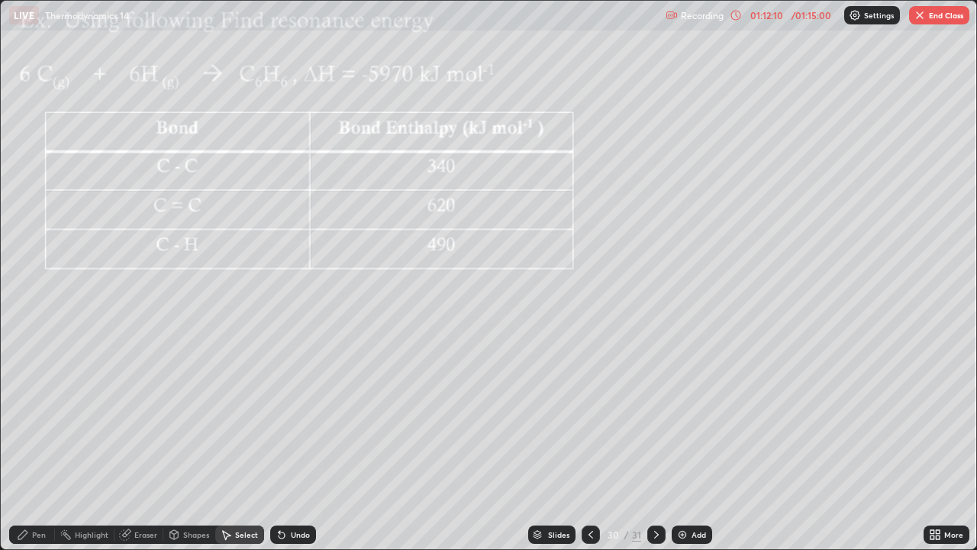
click at [930, 17] on button "End Class" at bounding box center [939, 15] width 60 height 18
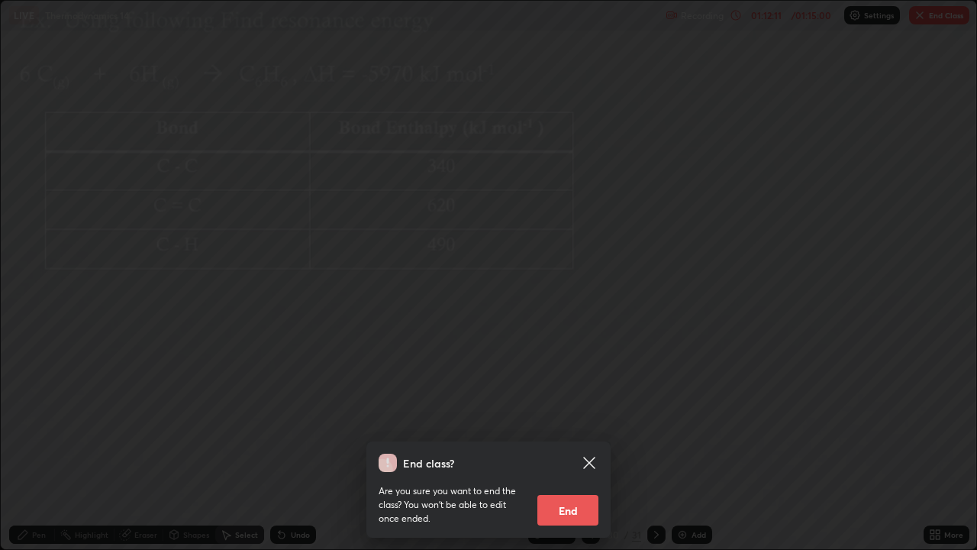
click at [578, 446] on button "End" at bounding box center [567, 510] width 61 height 31
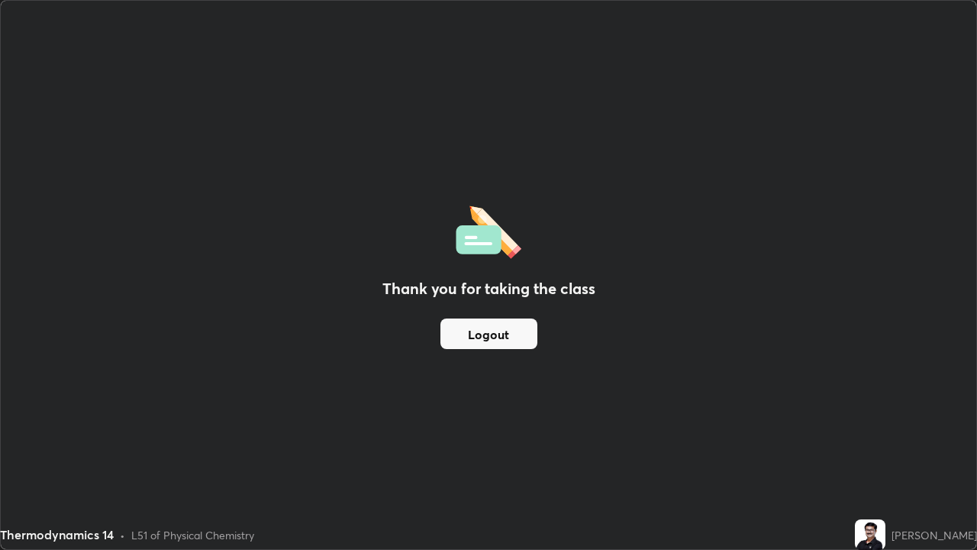
click at [499, 338] on button "Logout" at bounding box center [488, 333] width 97 height 31
